Goal: Information Seeking & Learning: Learn about a topic

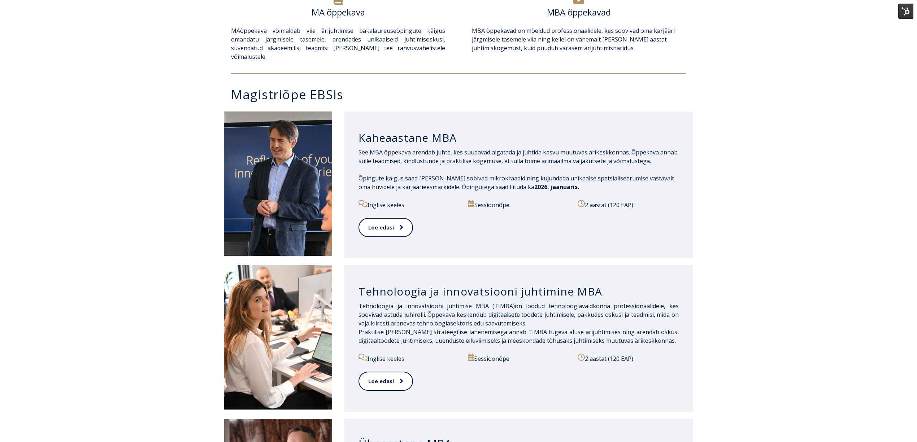
scroll to position [529, 0]
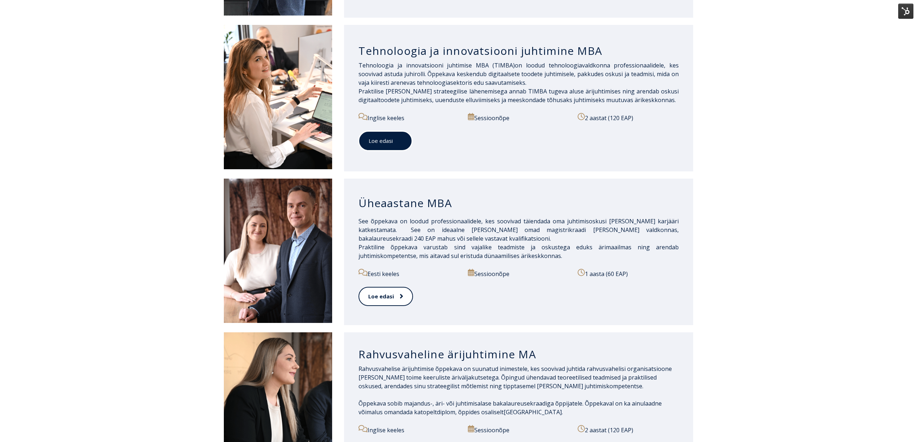
click at [388, 137] on link "Loe edasi" at bounding box center [386, 141] width 54 height 20
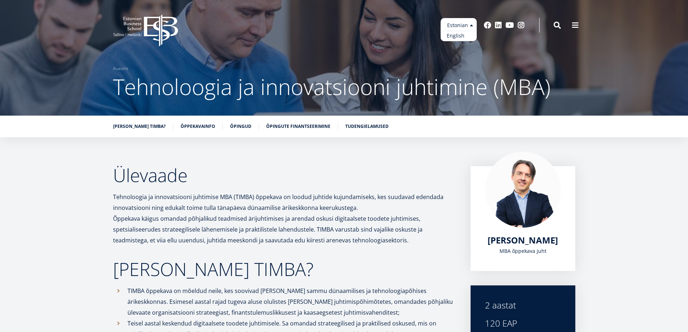
click at [461, 35] on link "English" at bounding box center [459, 36] width 36 height 10
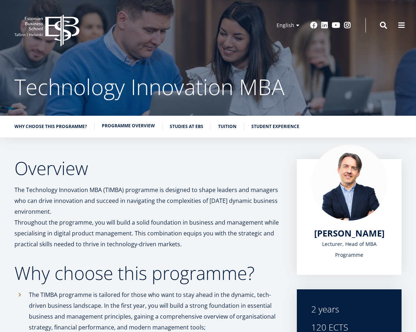
click at [134, 126] on link "Programme overview" at bounding box center [128, 125] width 53 height 7
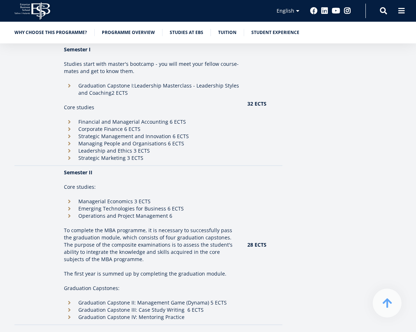
scroll to position [910, 0]
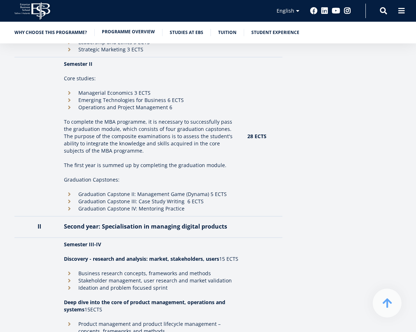
click at [120, 34] on link "Programme overview" at bounding box center [128, 31] width 53 height 7
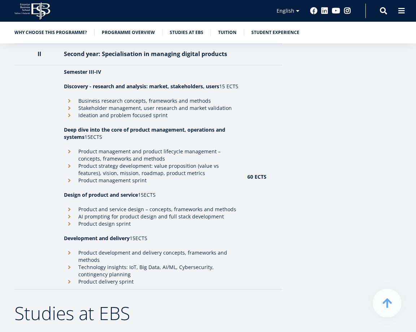
scroll to position [1091, 0]
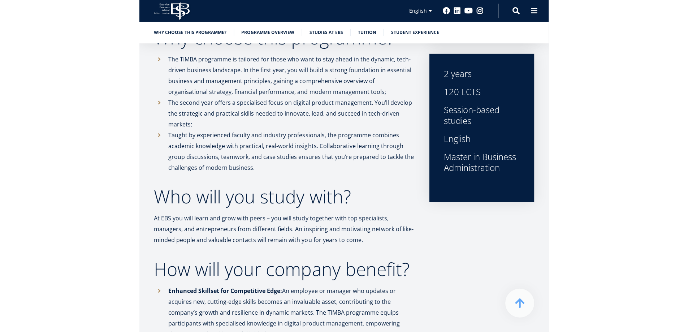
scroll to position [0, 0]
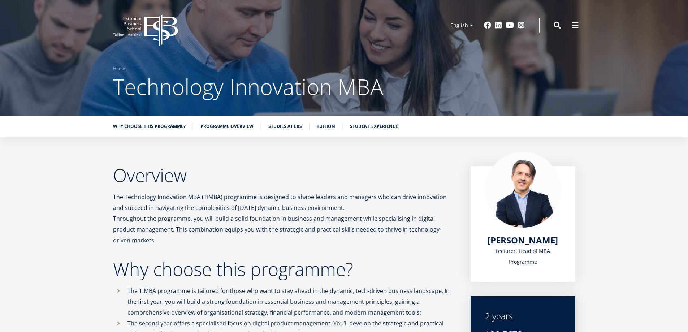
click at [156, 29] on icon at bounding box center [161, 30] width 34 height 32
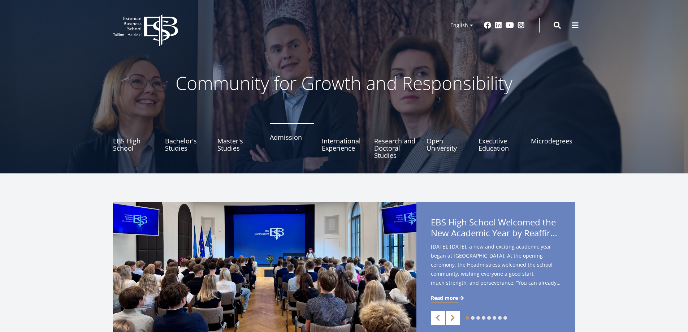
click at [297, 141] on link "Admission" at bounding box center [292, 141] width 44 height 36
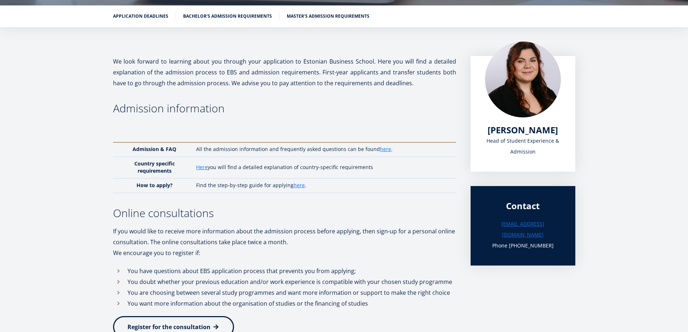
scroll to position [217, 0]
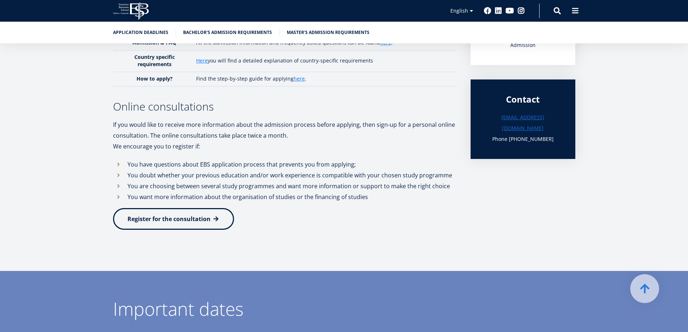
click at [183, 217] on span "Register for the consultation" at bounding box center [168, 219] width 83 height 8
click at [191, 216] on span "Register for the consultation" at bounding box center [168, 219] width 83 height 8
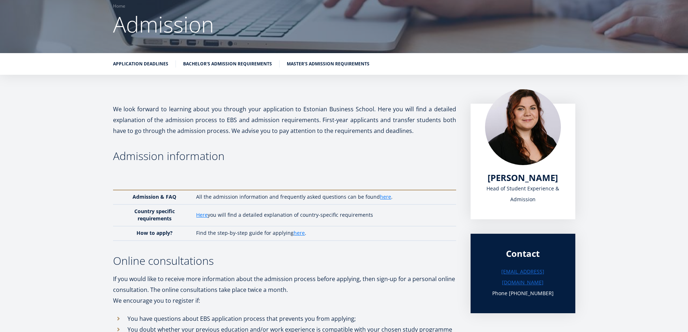
scroll to position [181, 0]
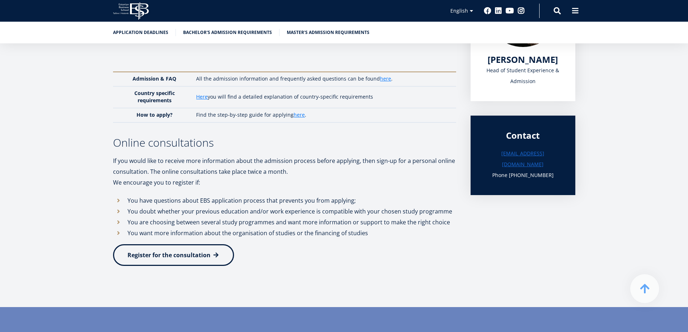
click at [181, 253] on span "Register for the consultation" at bounding box center [168, 255] width 83 height 8
